Goal: Check status: Check status

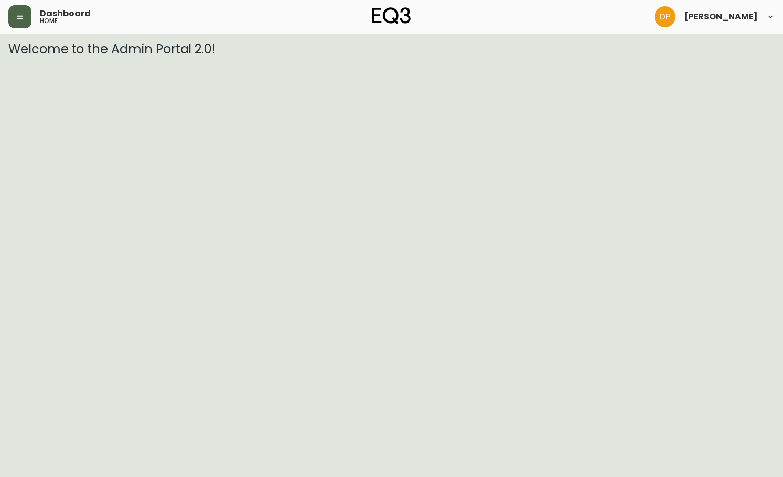
click at [14, 13] on button "button" at bounding box center [19, 16] width 23 height 23
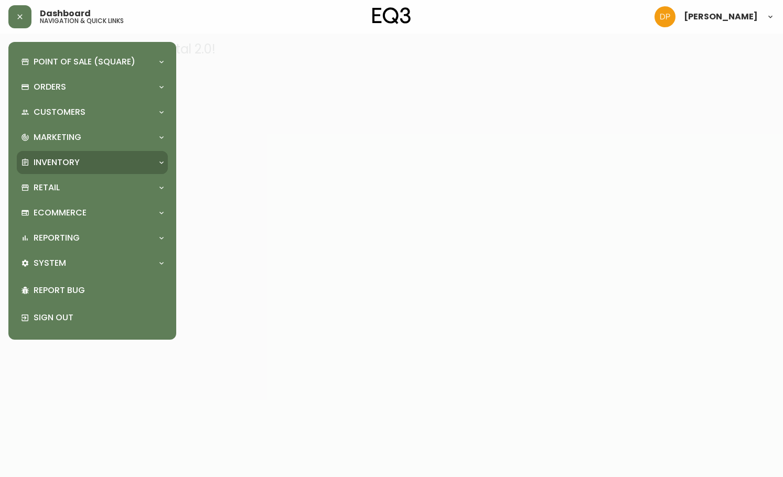
click at [115, 169] on div "Inventory" at bounding box center [92, 162] width 151 height 23
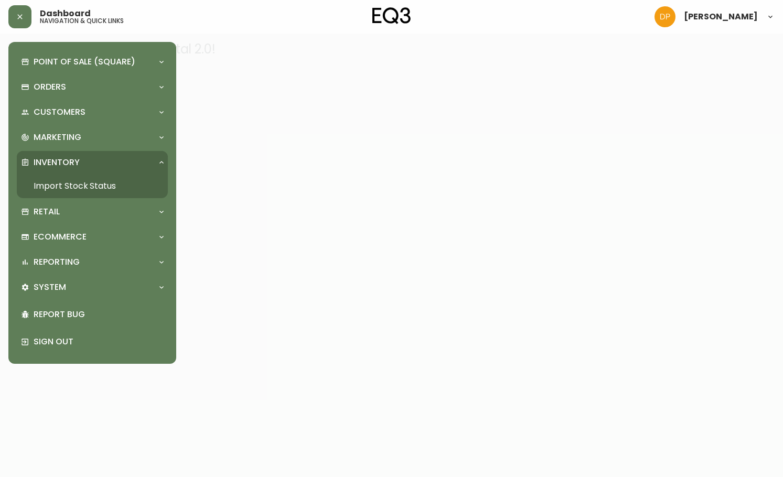
click at [104, 184] on link "Import Stock Status" at bounding box center [92, 186] width 151 height 24
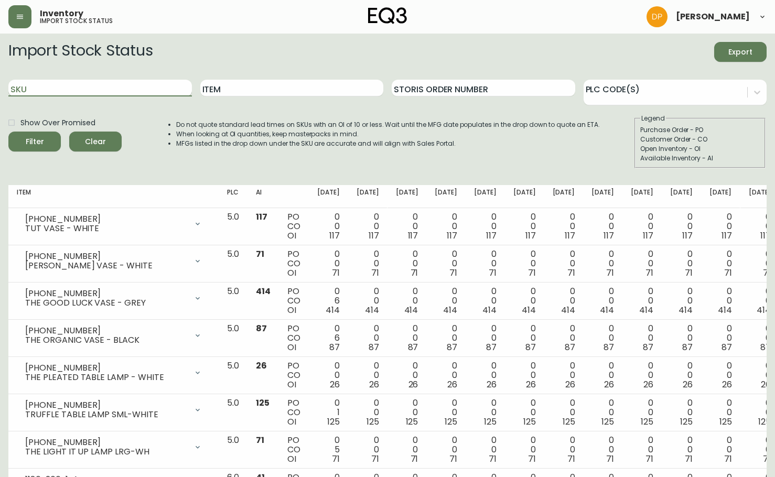
click at [124, 95] on input "SKU" at bounding box center [100, 88] width 184 height 17
paste input "[PHONE_NUMBER]"
type input "[PHONE_NUMBER]"
click at [44, 135] on span "Filter" at bounding box center [35, 141] width 36 height 13
